Goal: Information Seeking & Learning: Learn about a topic

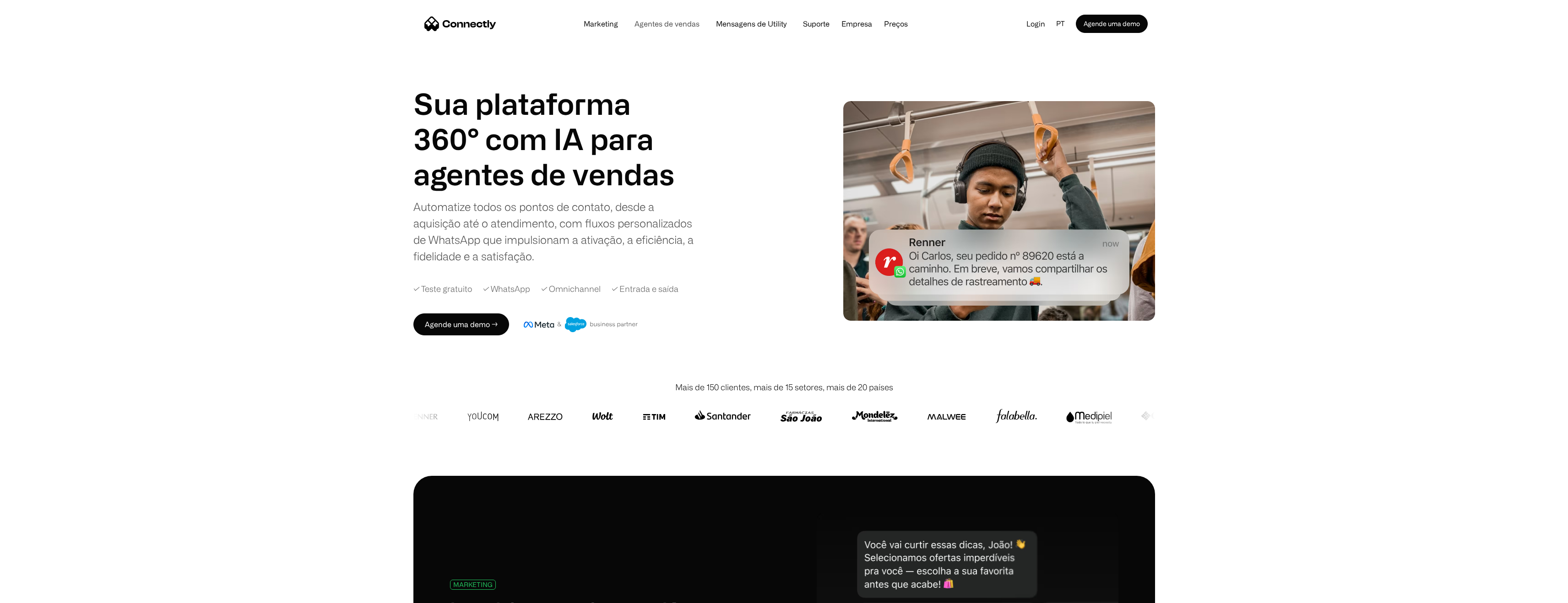
click at [677, 24] on link "Agentes de vendas" at bounding box center [667, 24] width 80 height 7
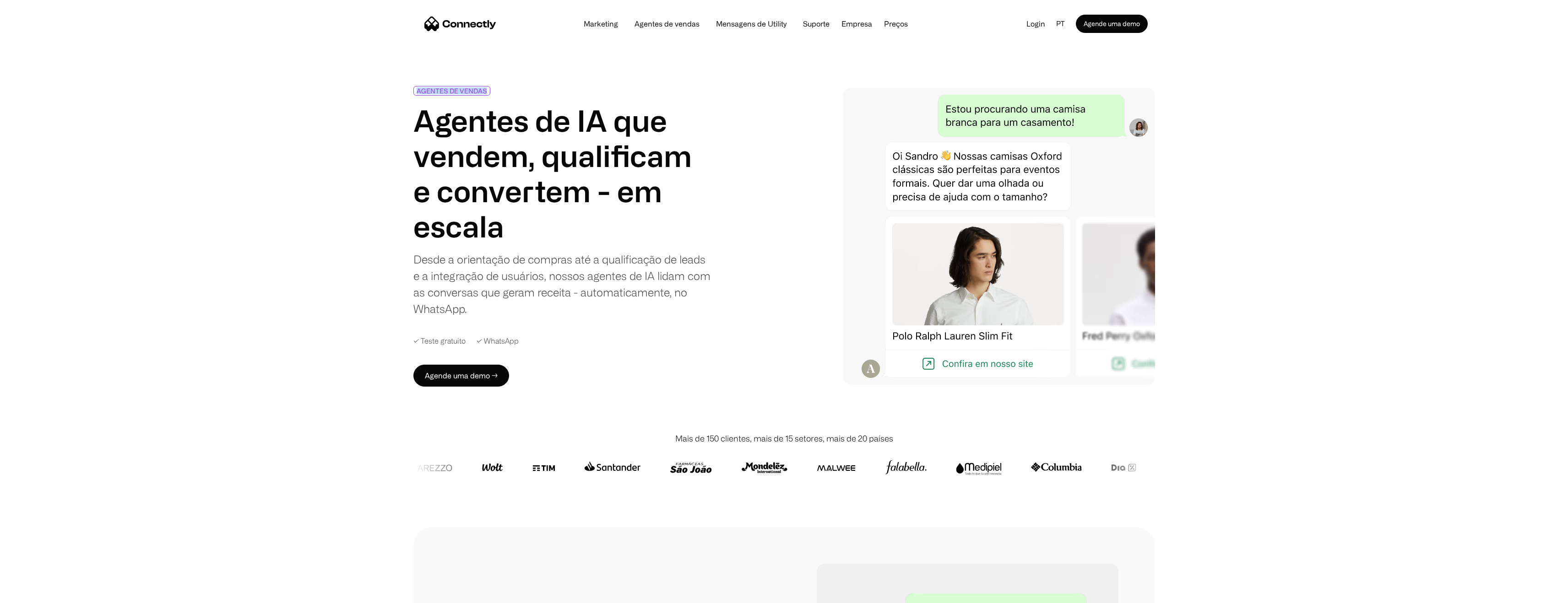
drag, startPoint x: 486, startPoint y: 93, endPoint x: 403, endPoint y: 91, distance: 83.0
click at [403, 91] on div "AGENTES DE VENDAS Agentes de IA que vendem, qualificam e convertem - em escala …" at bounding box center [784, 236] width 1568 height 392
